Goal: Navigation & Orientation: Find specific page/section

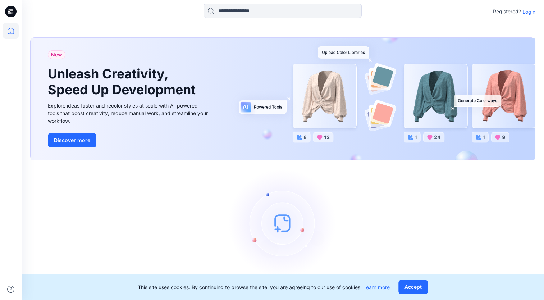
click at [534, 9] on p "Login" at bounding box center [528, 12] width 13 height 8
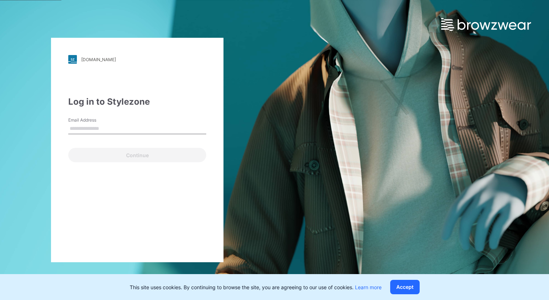
click at [141, 131] on input "Email Address" at bounding box center [137, 128] width 138 height 11
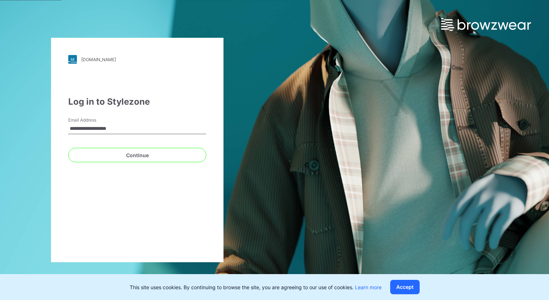
type input "**********"
click at [68, 148] on button "Continue" at bounding box center [137, 155] width 138 height 14
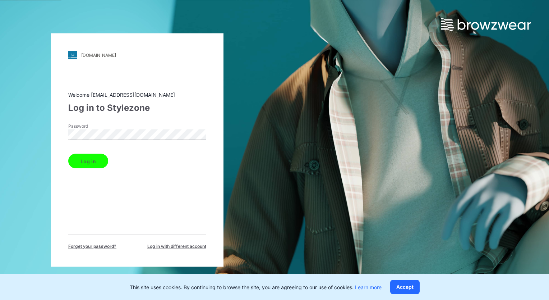
click at [68, 154] on button "Log in" at bounding box center [88, 161] width 40 height 14
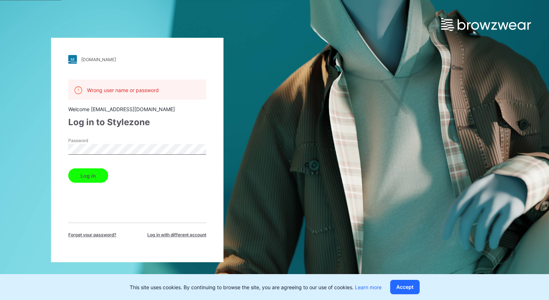
click at [36, 144] on div "[DOMAIN_NAME] Loading... Wrong user name or password Welcome [EMAIL_ADDRESS][DO…" at bounding box center [137, 150] width 275 height 300
click at [68, 168] on button "Log in" at bounding box center [88, 175] width 40 height 14
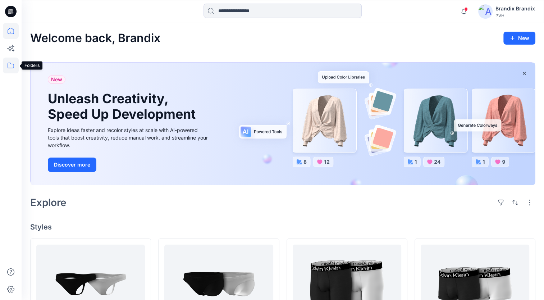
click at [14, 67] on icon at bounding box center [11, 66] width 16 height 16
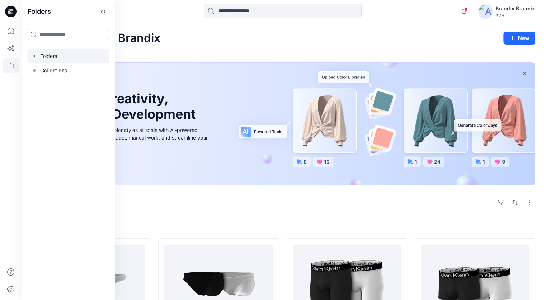
click at [37, 58] on div at bounding box center [68, 56] width 82 height 14
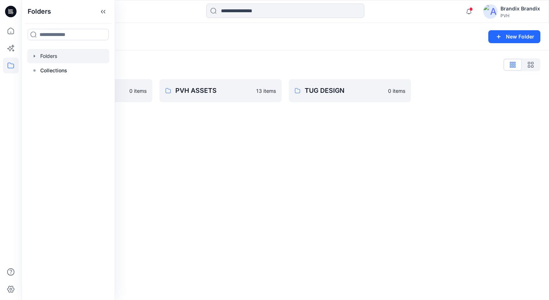
click at [34, 55] on icon "button" at bounding box center [35, 56] width 6 height 6
click at [42, 70] on icon "button" at bounding box center [41, 70] width 1 height 3
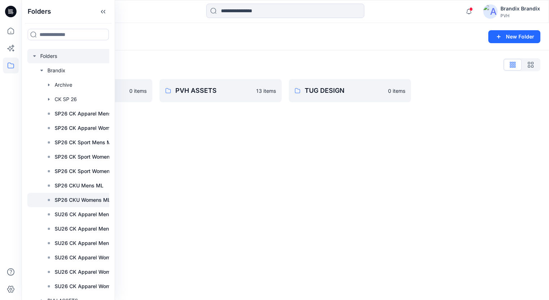
click at [92, 200] on p "SP26 CKU Womens ML" at bounding box center [83, 200] width 56 height 9
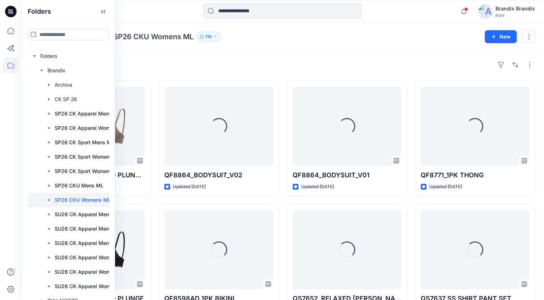
click at [255, 59] on div "Styles" at bounding box center [282, 65] width 505 height 12
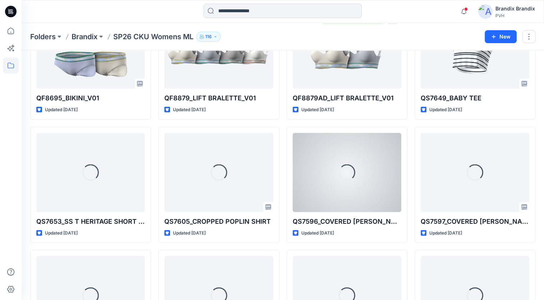
scroll to position [1432, 0]
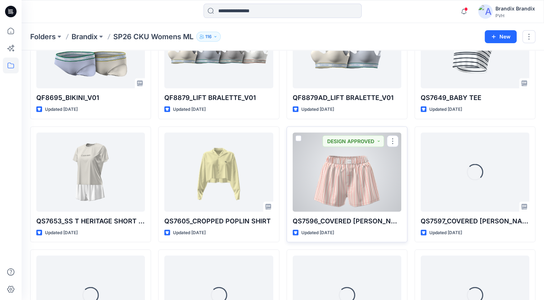
click at [352, 160] on div at bounding box center [347, 172] width 109 height 79
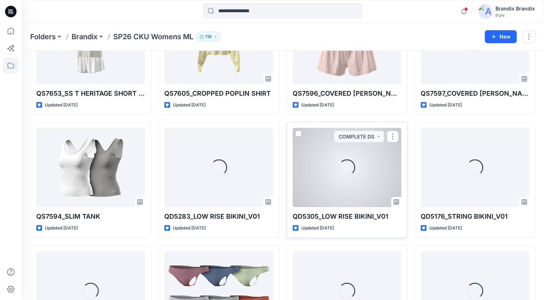
scroll to position [1559, 0]
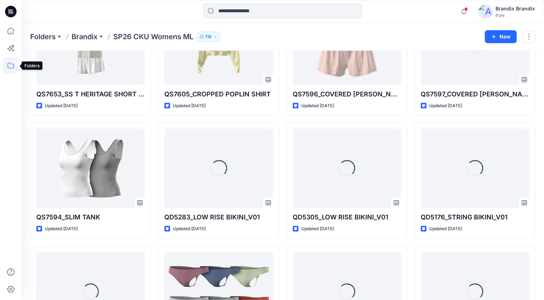
click at [10, 69] on icon at bounding box center [11, 66] width 16 height 16
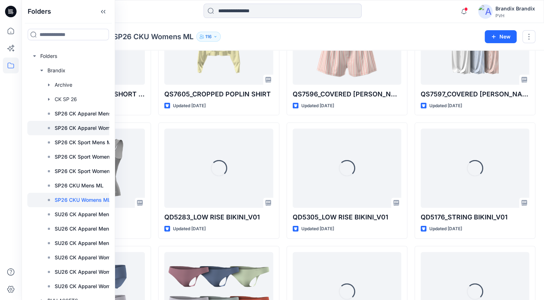
drag, startPoint x: 82, startPoint y: 123, endPoint x: 69, endPoint y: 133, distance: 16.5
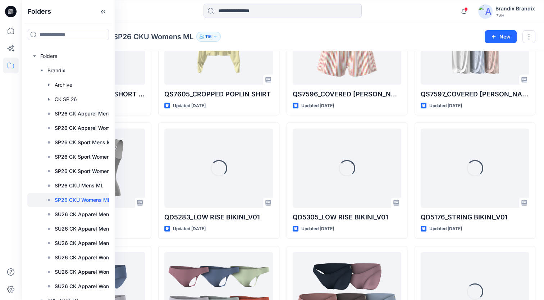
drag, startPoint x: 69, startPoint y: 133, endPoint x: 262, endPoint y: 41, distance: 214.4
click at [262, 41] on div "Folders Brandix SP26 CKU Womens ML 116" at bounding box center [254, 37] width 449 height 10
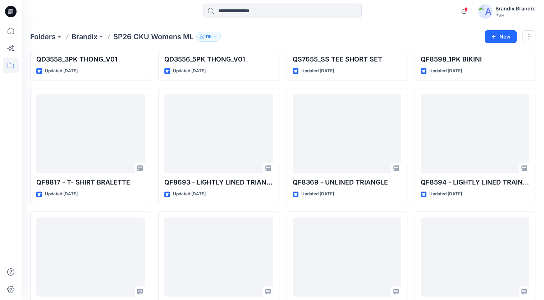
scroll to position [976, 0]
